Goal: Task Accomplishment & Management: Manage account settings

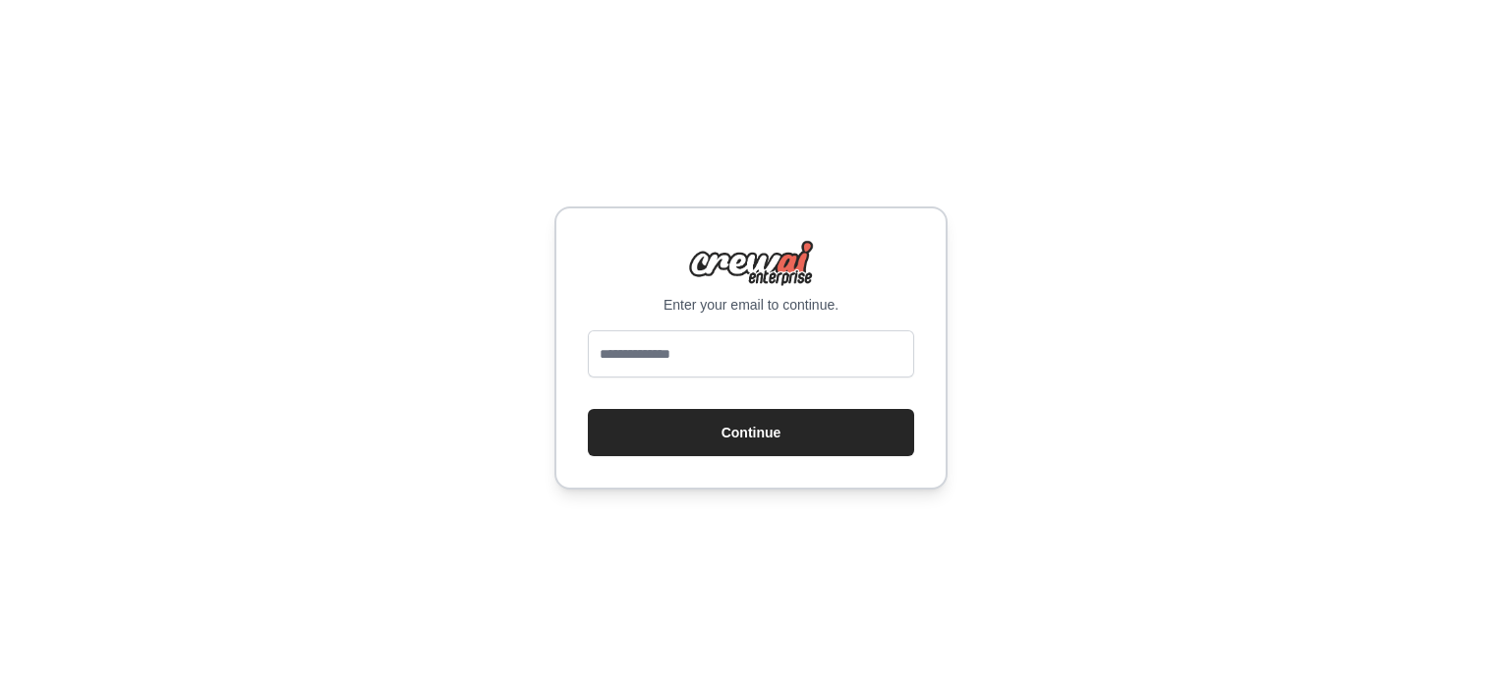
type input "**********"
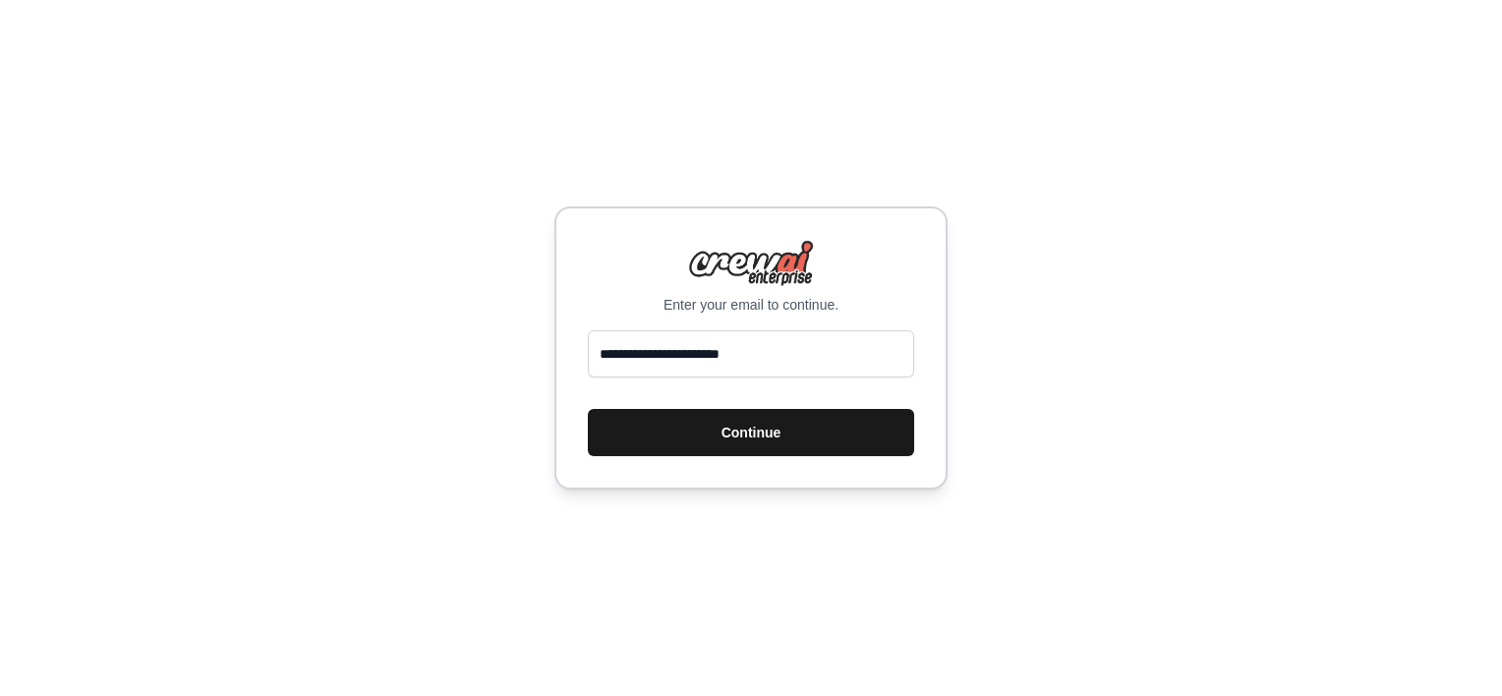
click at [770, 438] on button "Continue" at bounding box center [751, 432] width 326 height 47
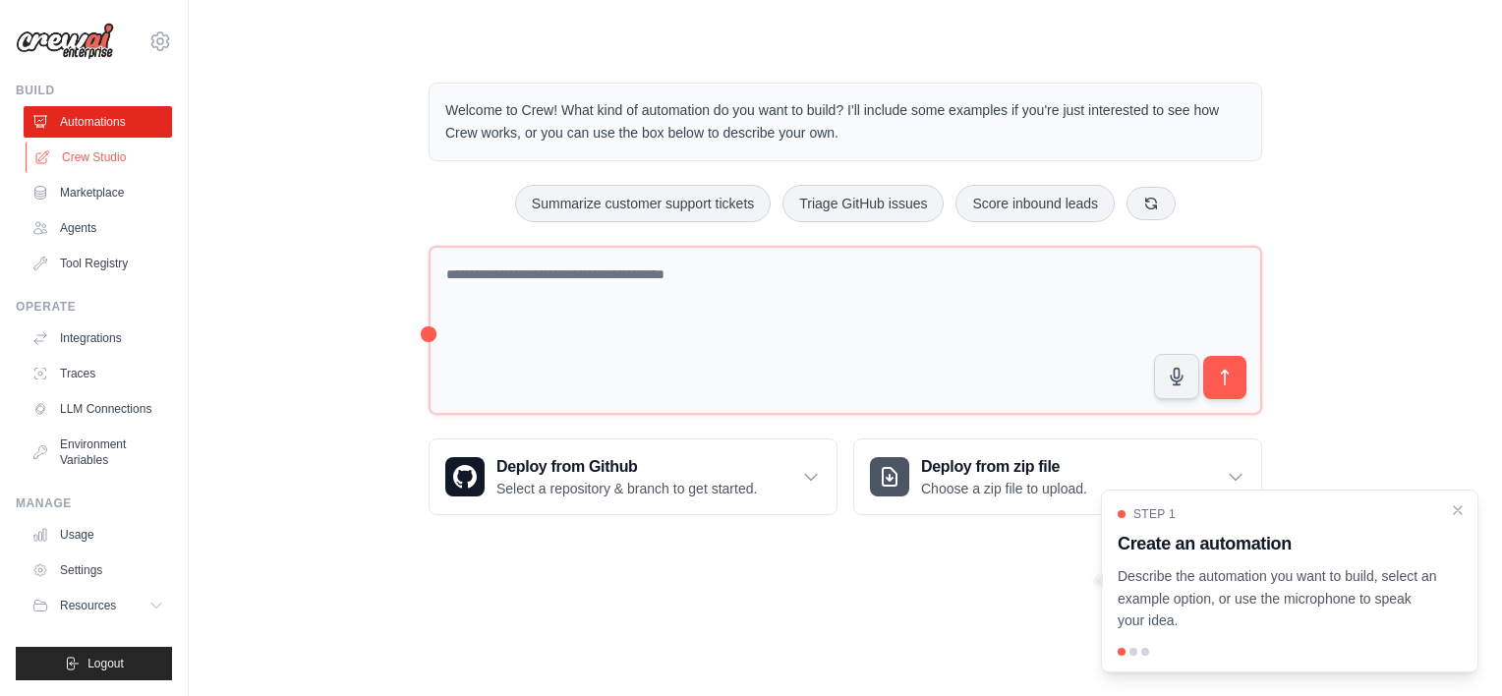
click at [98, 150] on link "Crew Studio" at bounding box center [100, 157] width 148 height 31
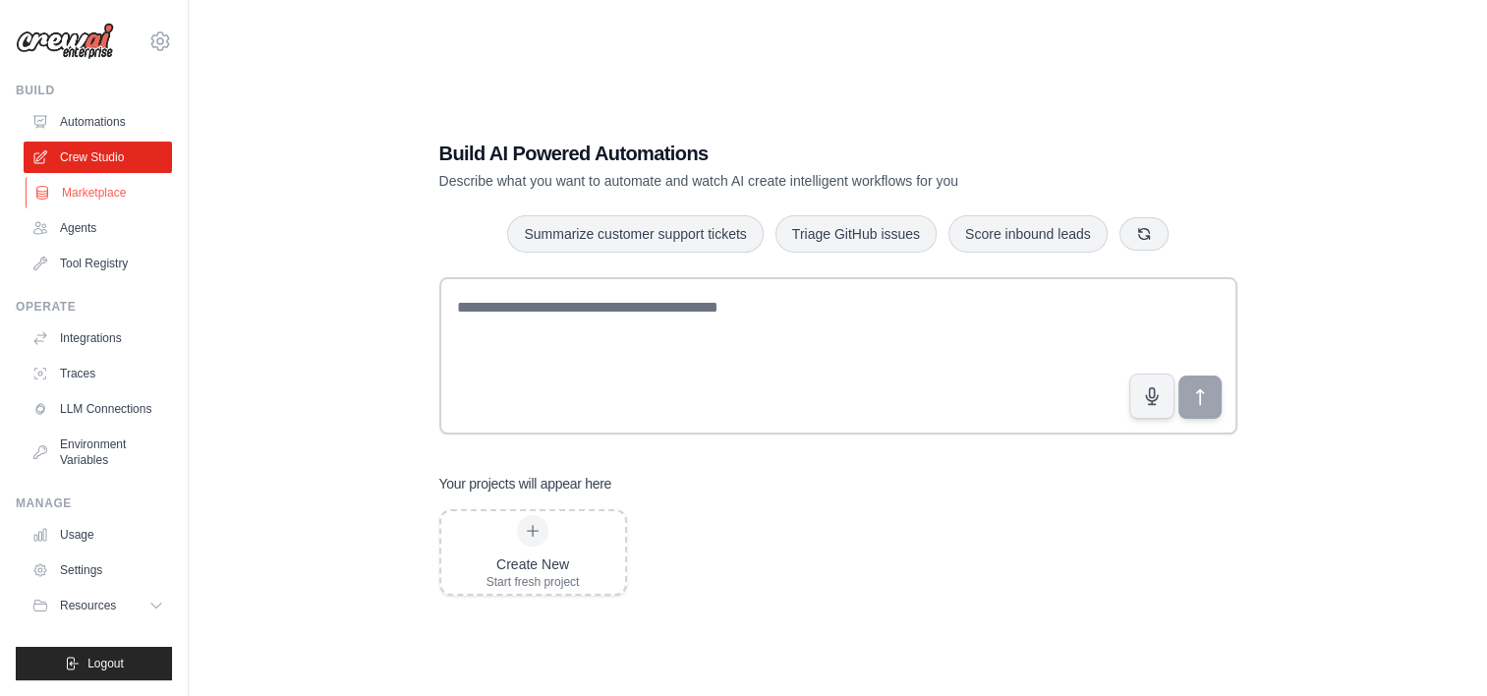
click at [111, 185] on link "Marketplace" at bounding box center [100, 192] width 148 height 31
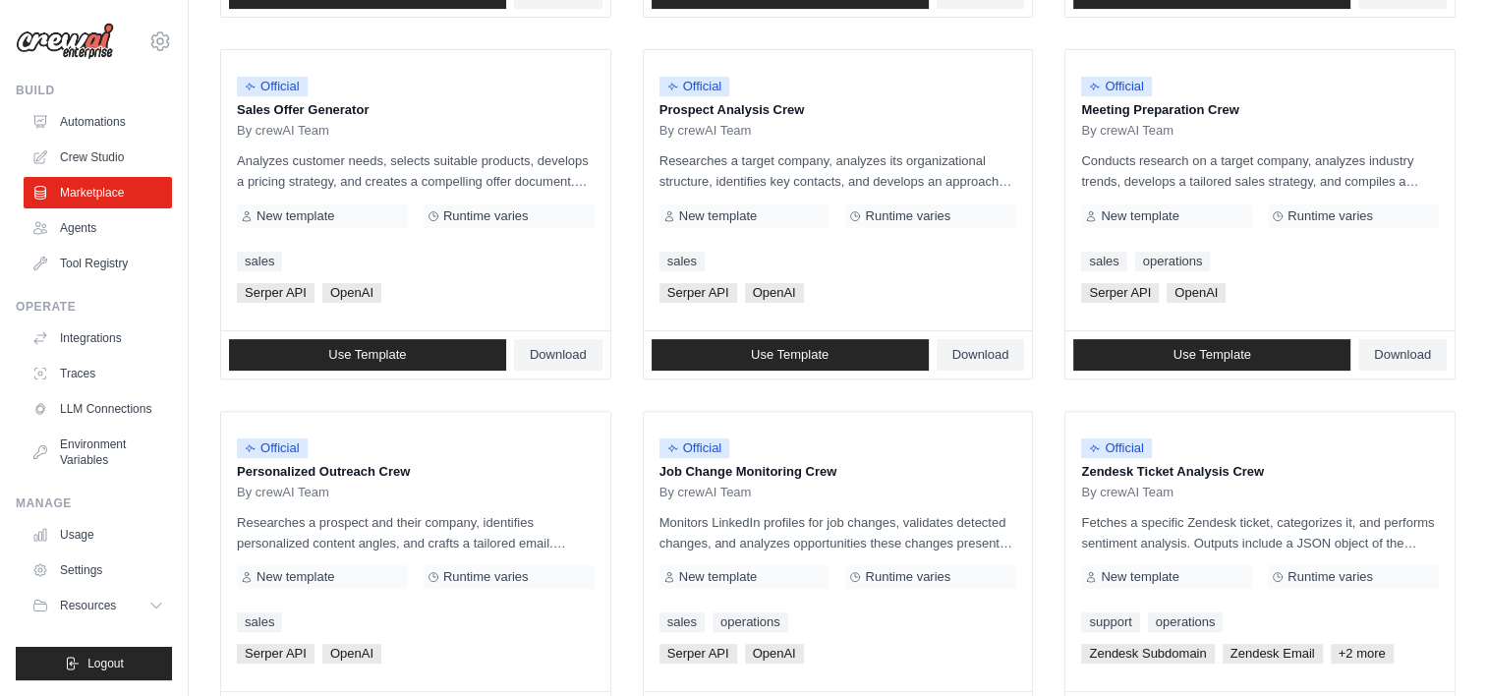
scroll to position [590, 0]
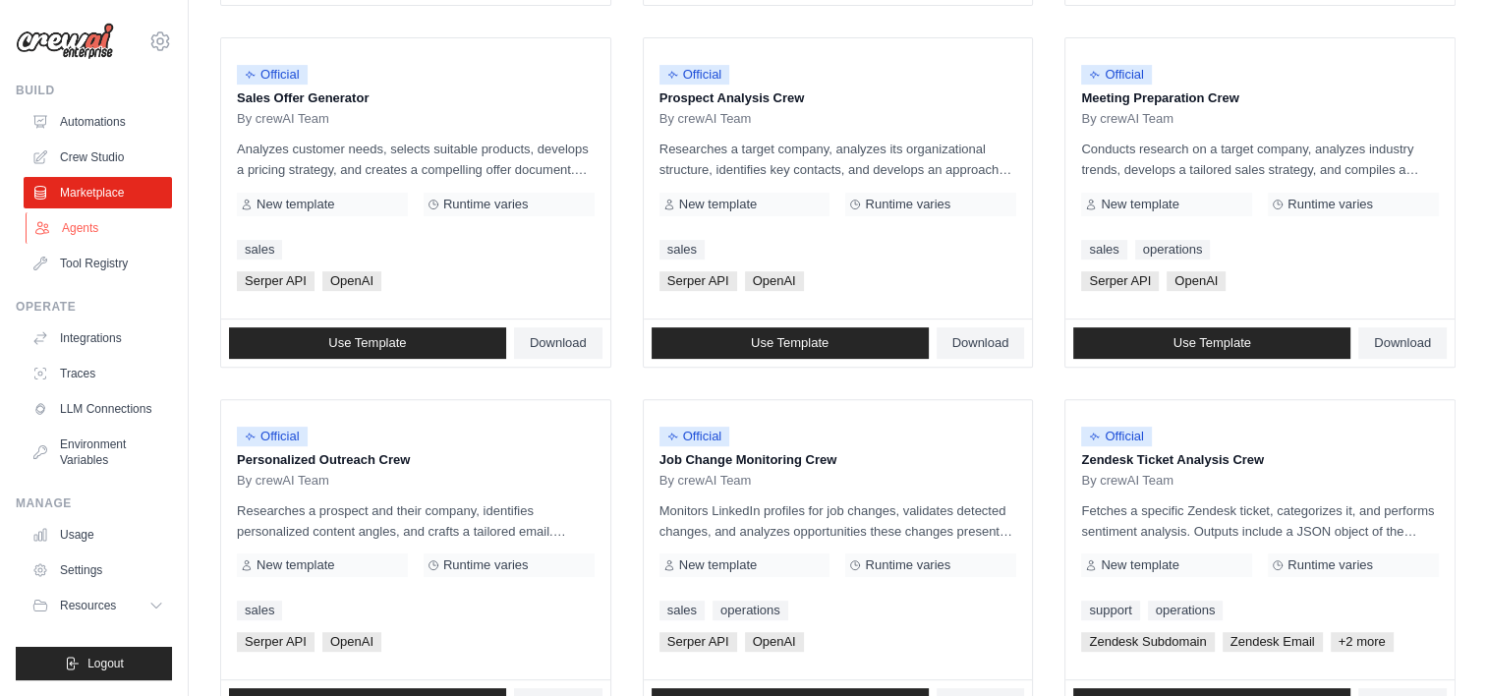
click at [87, 227] on link "Agents" at bounding box center [100, 227] width 148 height 31
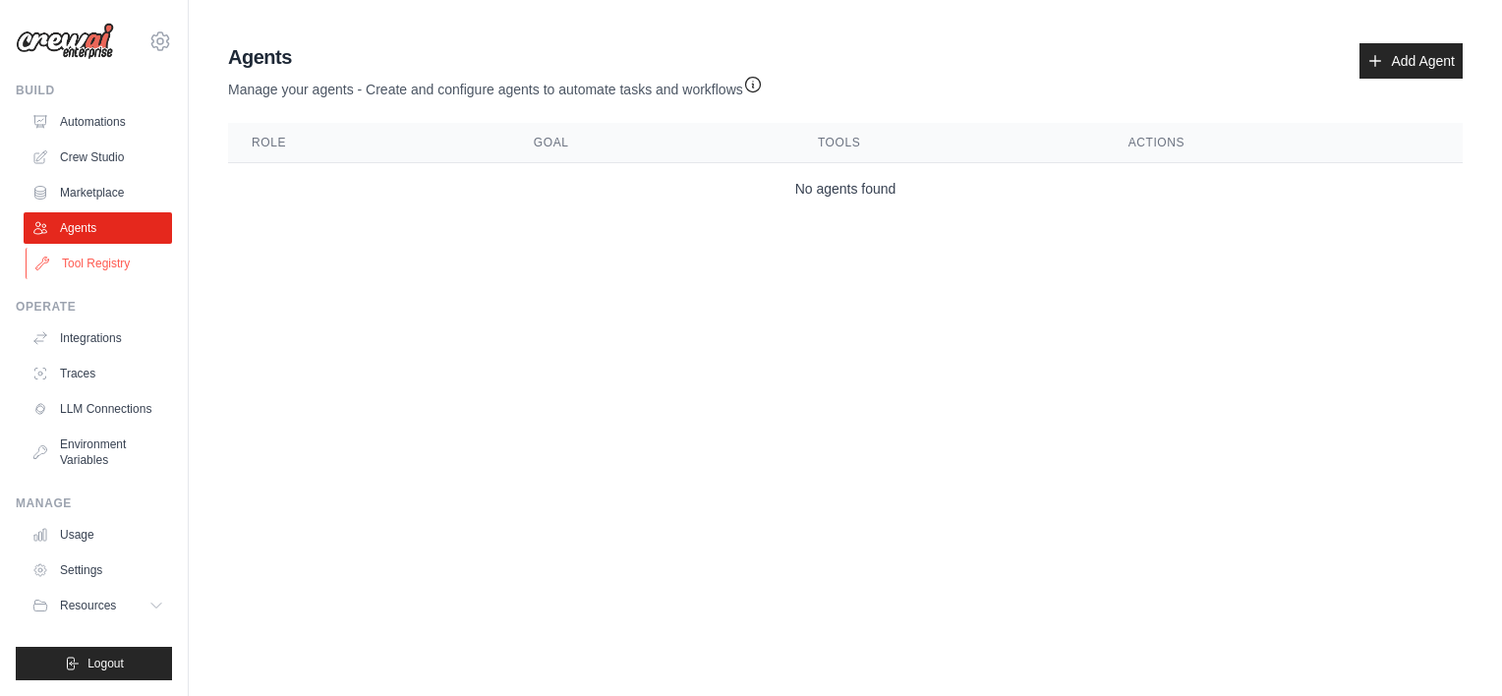
click at [79, 263] on link "Tool Registry" at bounding box center [100, 263] width 148 height 31
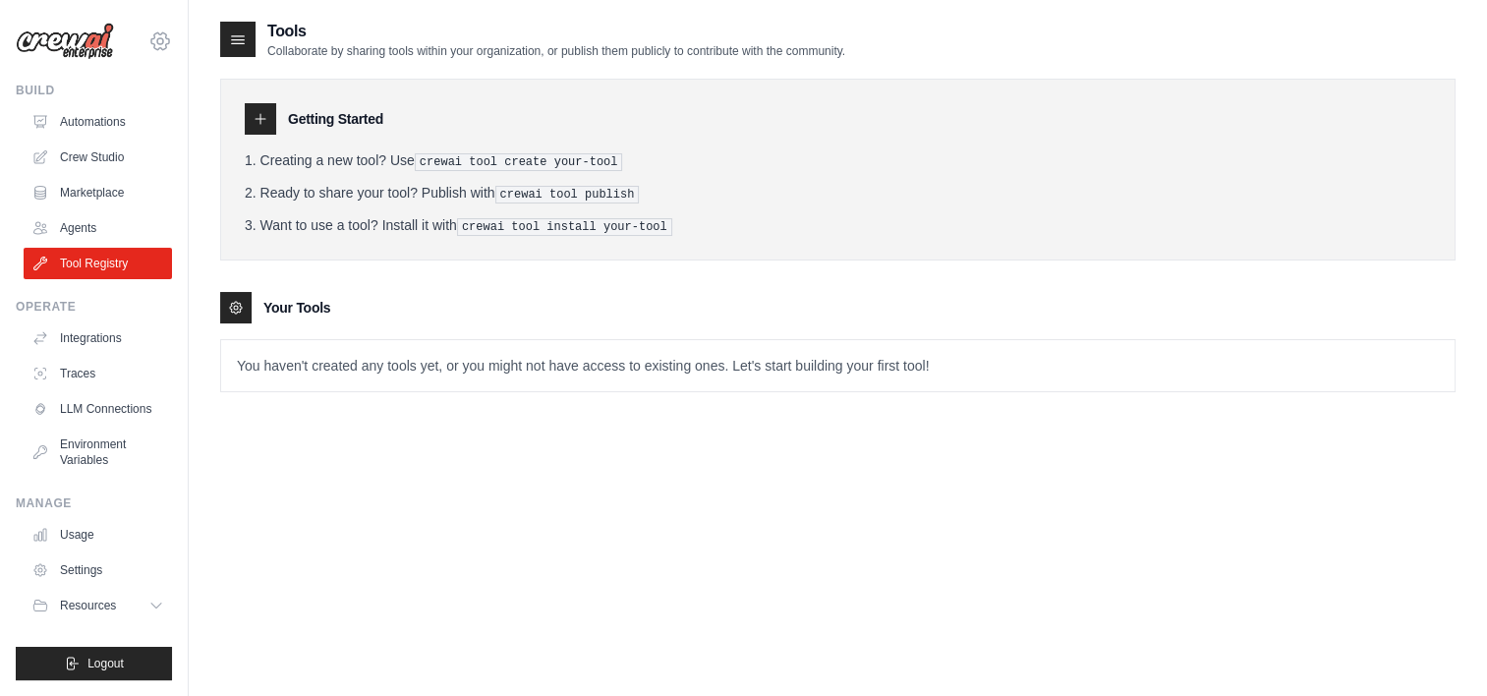
click at [157, 41] on icon at bounding box center [160, 41] width 6 height 6
click at [117, 146] on link "Settings" at bounding box center [160, 132] width 173 height 35
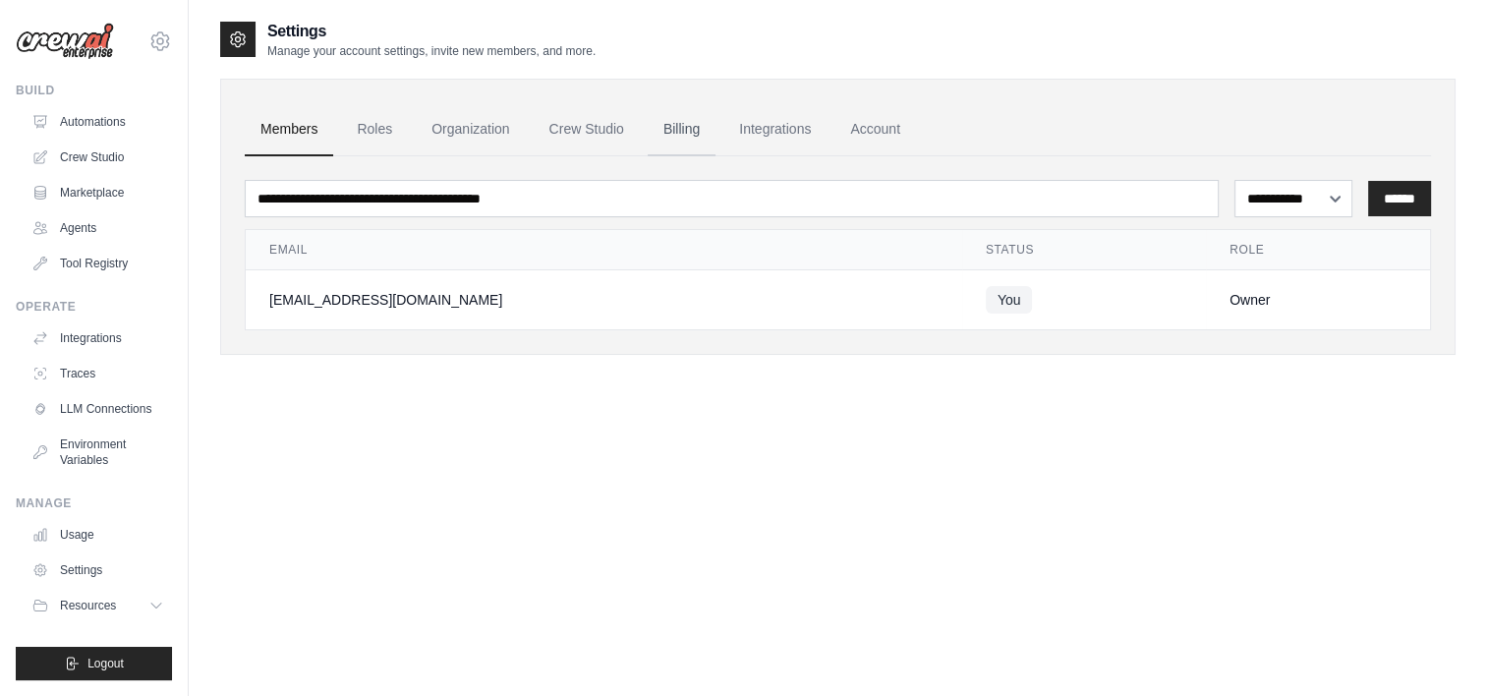
click at [692, 121] on link "Billing" at bounding box center [682, 129] width 68 height 53
